Goal: Task Accomplishment & Management: Manage account settings

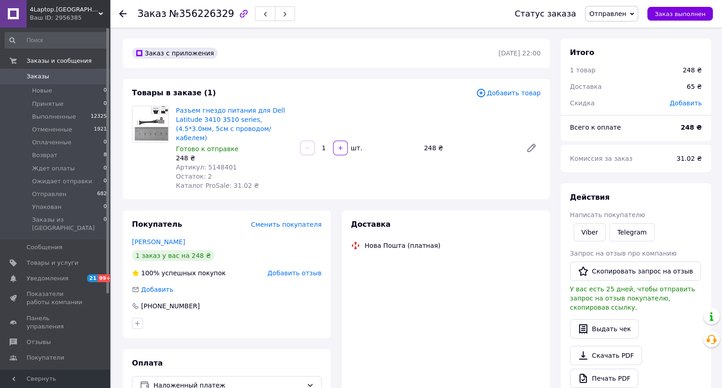
scroll to position [37, 0]
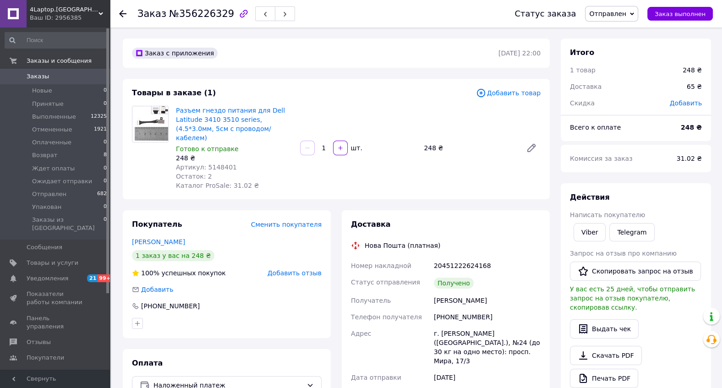
click at [227, 171] on span "Артикул: 5148401" at bounding box center [206, 167] width 61 height 7
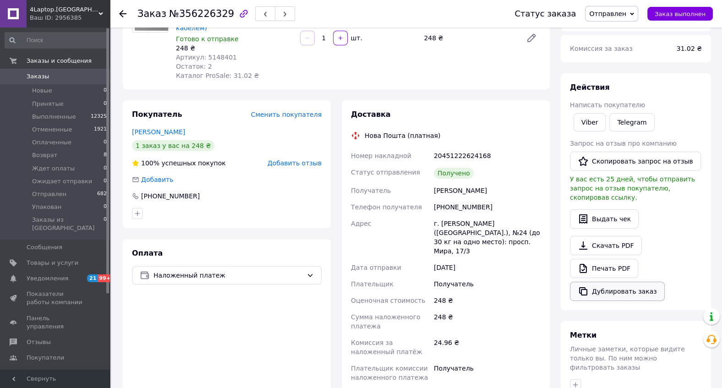
scroll to position [92, 0]
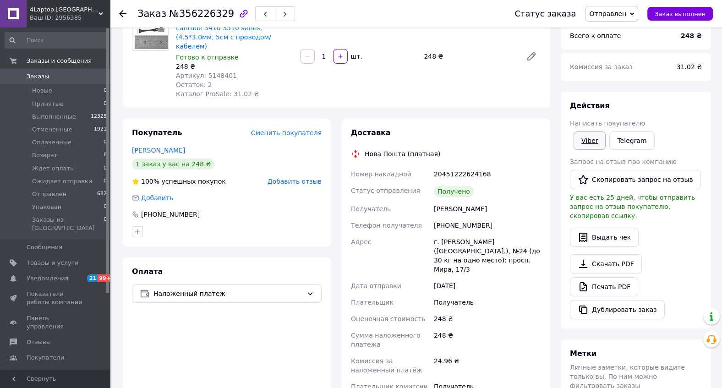
click at [594, 150] on link "Viber" at bounding box center [590, 140] width 32 height 18
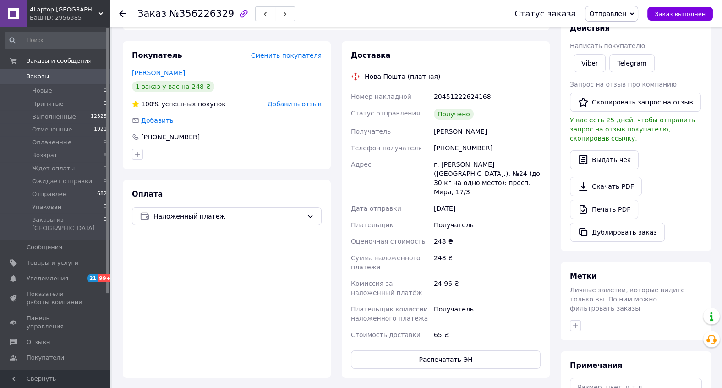
scroll to position [183, 0]
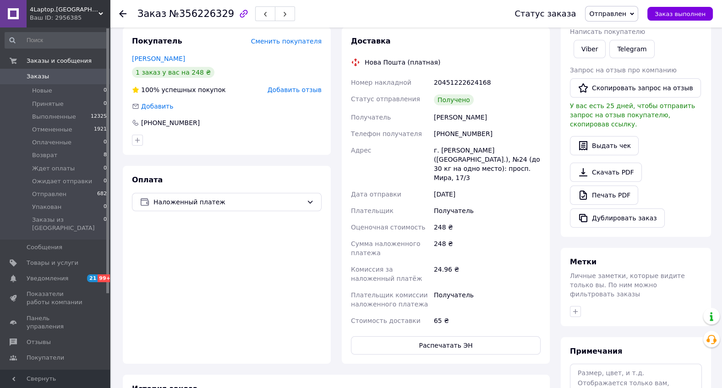
click at [196, 311] on div "Оплата Наложенный платеж" at bounding box center [227, 265] width 208 height 198
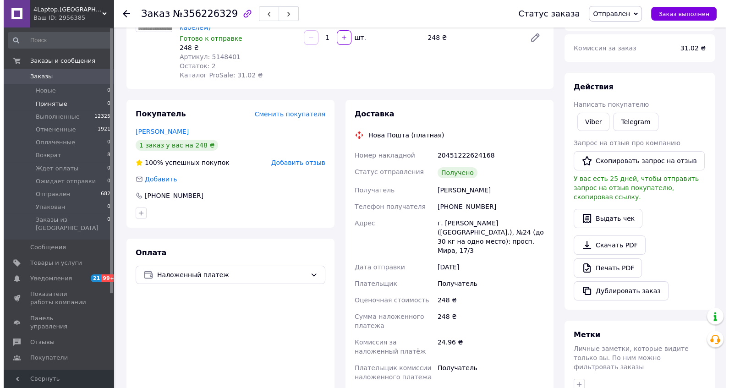
scroll to position [0, 0]
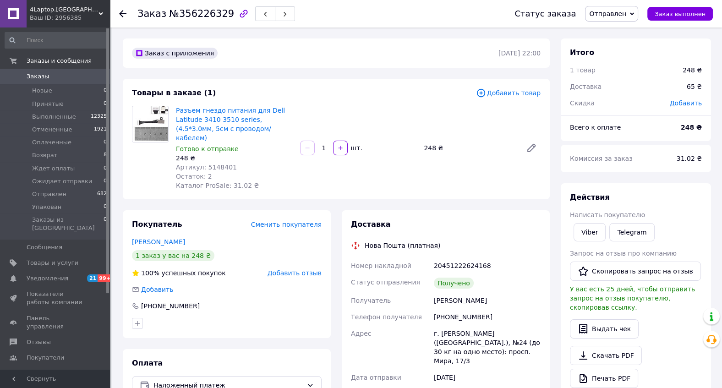
click at [32, 74] on span "Заказы" at bounding box center [38, 76] width 22 height 8
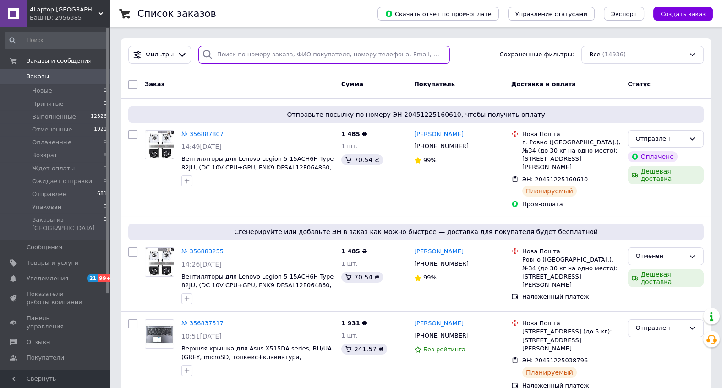
click at [224, 58] on input "search" at bounding box center [323, 55] width 251 height 18
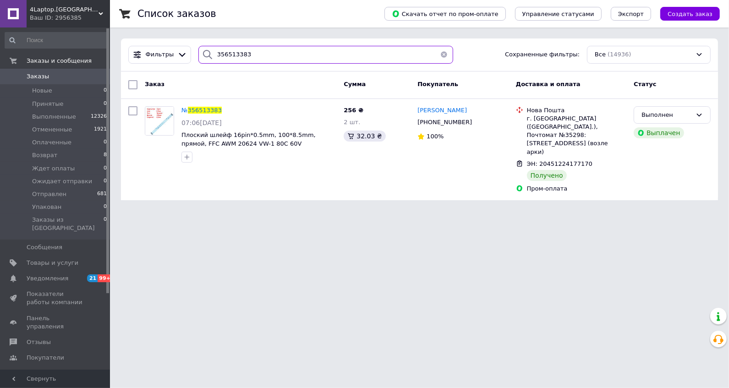
type input "356513383"
click at [303, 186] on div "Список заказов Скачать отчет по пром-оплате Управление статусами Экспорт Создат…" at bounding box center [419, 105] width 619 height 211
click at [379, 211] on html "4Laptop.kiev Ваш ID: 2956385 Сайт 4Laptop.kiev Кабинет покупателя Проверить сос…" at bounding box center [364, 105] width 729 height 211
drag, startPoint x: 29, startPoint y: 273, endPoint x: 54, endPoint y: 272, distance: 24.3
click at [29, 274] on span "Уведомления" at bounding box center [48, 278] width 42 height 8
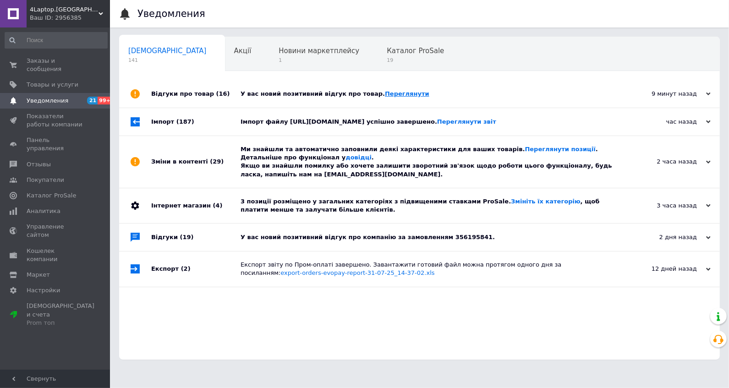
click at [390, 92] on link "Переглянути" at bounding box center [407, 93] width 44 height 7
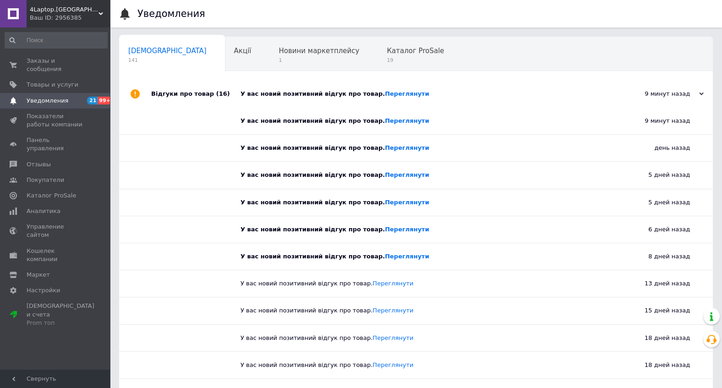
click at [48, 97] on span "Уведомления" at bounding box center [48, 101] width 42 height 8
